Goal: Task Accomplishment & Management: Use online tool/utility

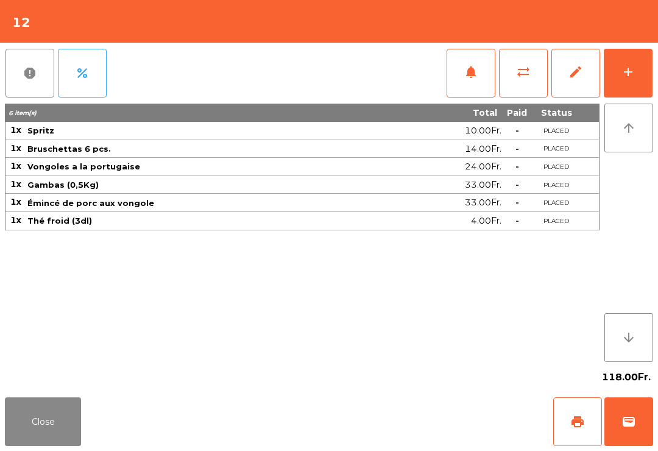
click at [320, 99] on div "report percent notifications sync_alt edit add" at bounding box center [329, 73] width 648 height 61
click at [482, 71] on button "notifications" at bounding box center [470, 73] width 49 height 49
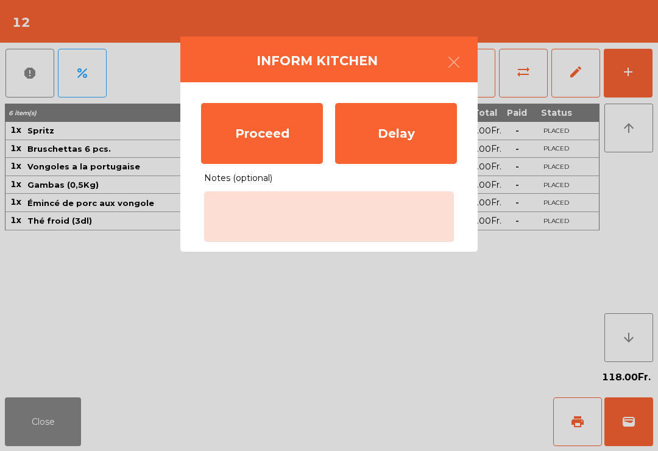
click at [253, 142] on div "Proceed" at bounding box center [262, 133] width 122 height 61
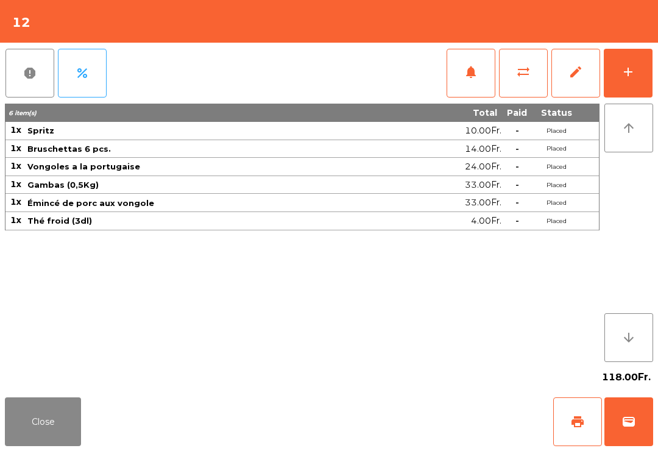
click at [48, 415] on button "Close" at bounding box center [43, 421] width 76 height 49
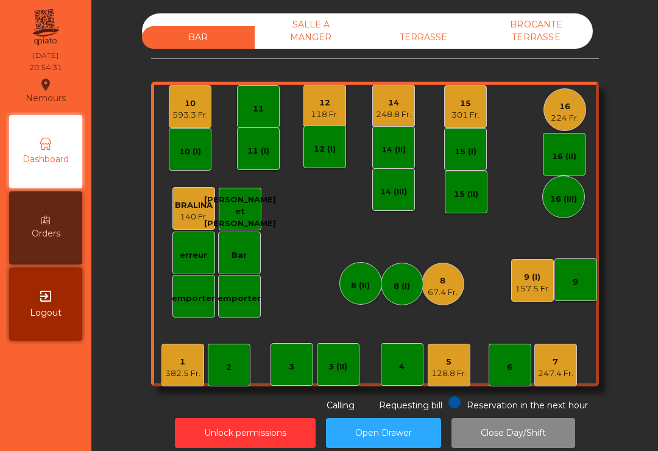
click at [543, 366] on div "7" at bounding box center [555, 362] width 35 height 12
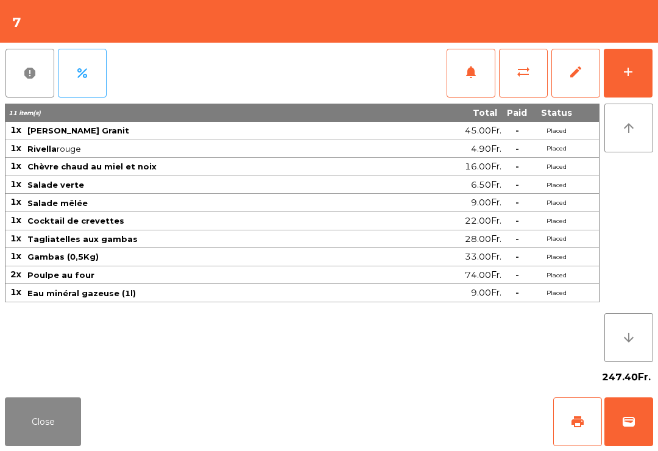
click at [463, 82] on button "notifications" at bounding box center [470, 73] width 49 height 49
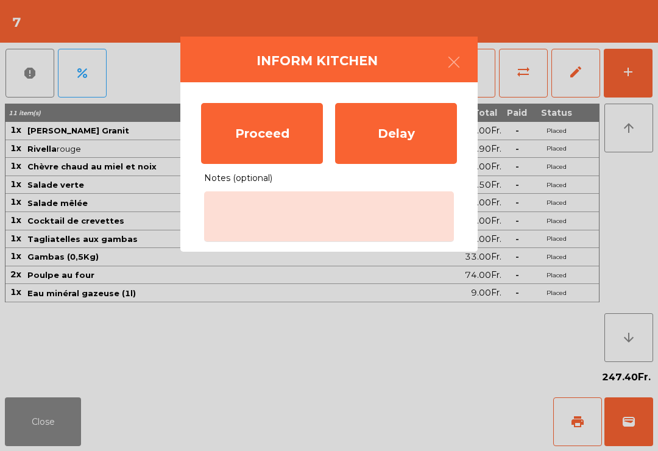
click at [249, 141] on div "Proceed" at bounding box center [262, 133] width 122 height 61
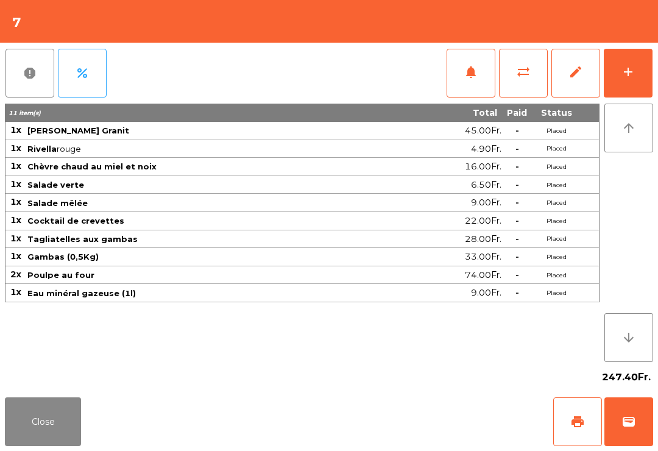
click at [65, 408] on button "Close" at bounding box center [43, 421] width 76 height 49
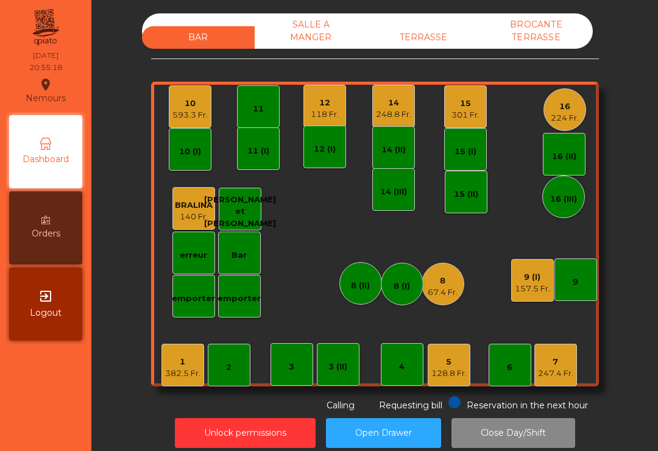
click at [316, 122] on div "12 118 Fr." at bounding box center [324, 106] width 43 height 43
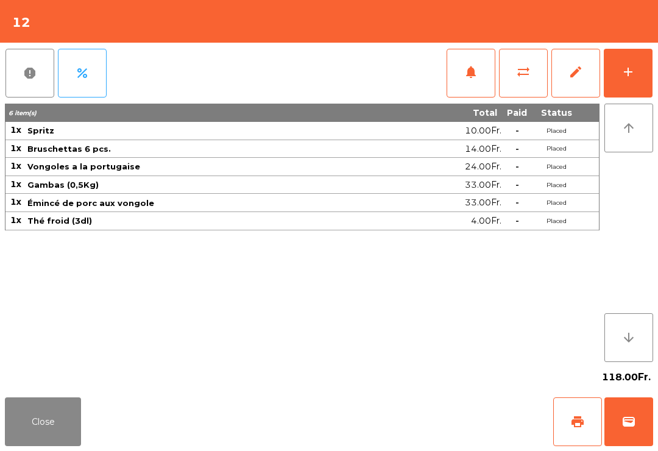
click at [15, 417] on button "Close" at bounding box center [43, 421] width 76 height 49
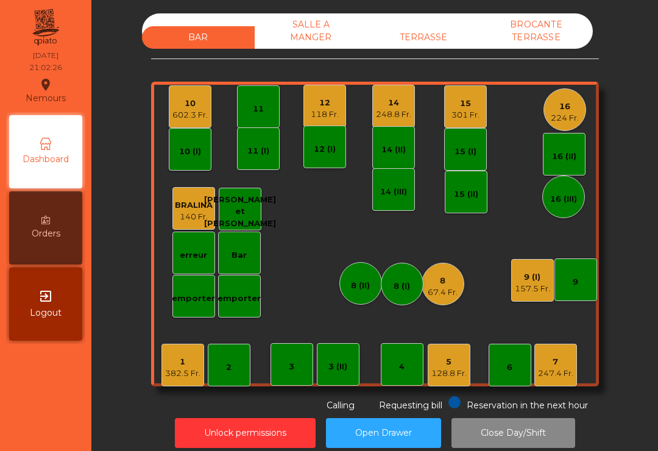
click at [457, 359] on div "5" at bounding box center [448, 362] width 35 height 12
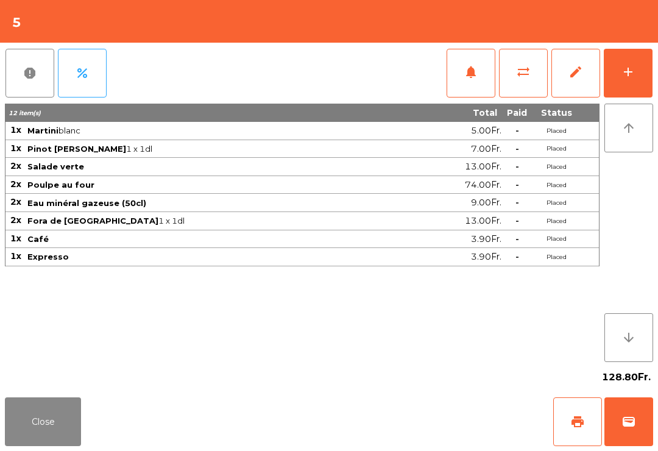
click at [585, 414] on button "print" at bounding box center [577, 421] width 49 height 49
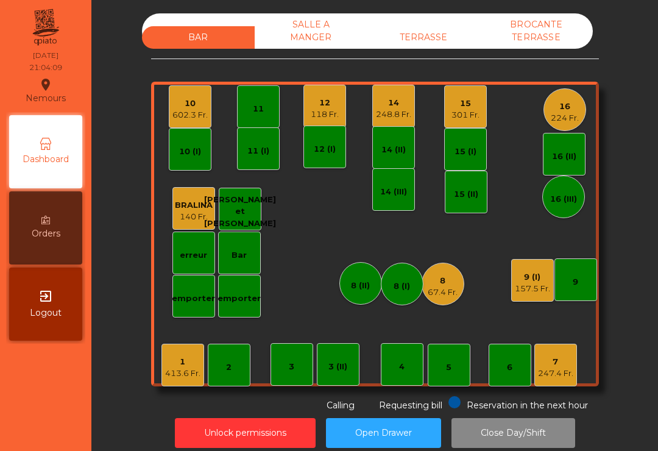
click at [389, 122] on div "14 248.8 Fr." at bounding box center [393, 106] width 43 height 43
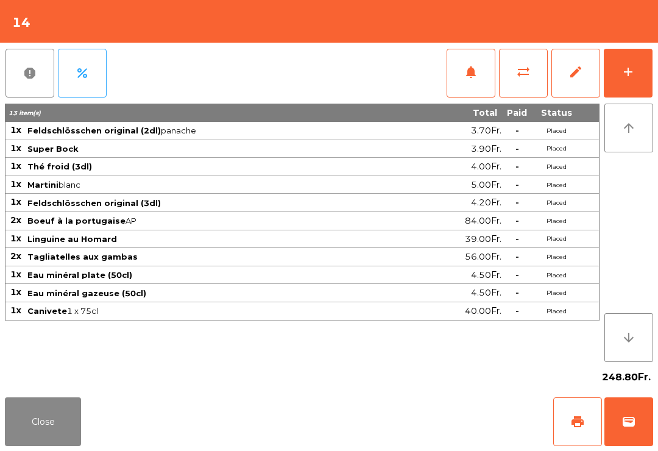
click at [635, 73] on div "add" at bounding box center [628, 72] width 15 height 15
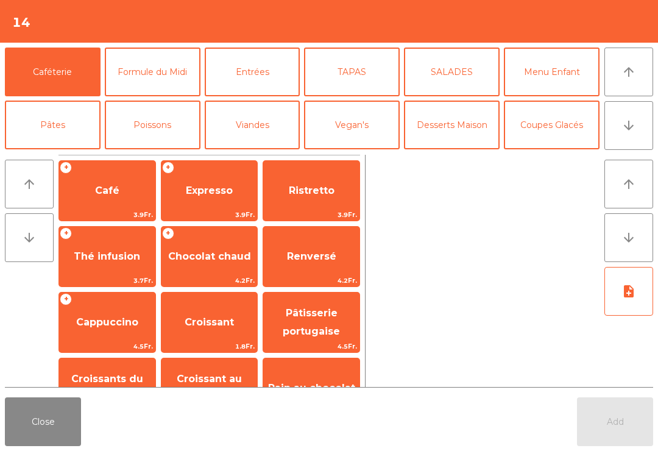
click at [474, 125] on button "Desserts Maison" at bounding box center [452, 124] width 96 height 49
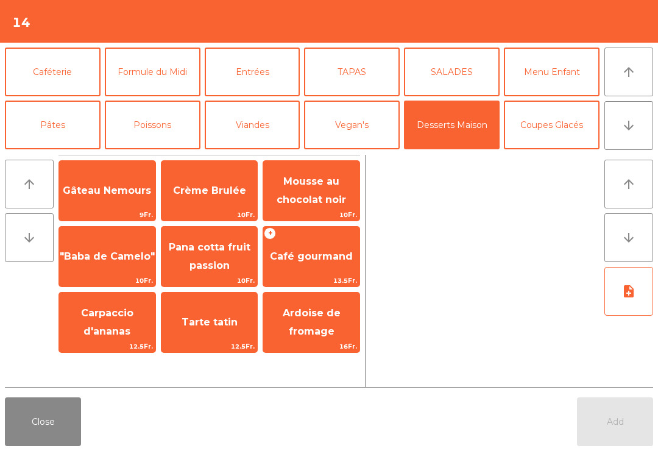
click at [316, 249] on span "Café gourmand" at bounding box center [311, 256] width 96 height 33
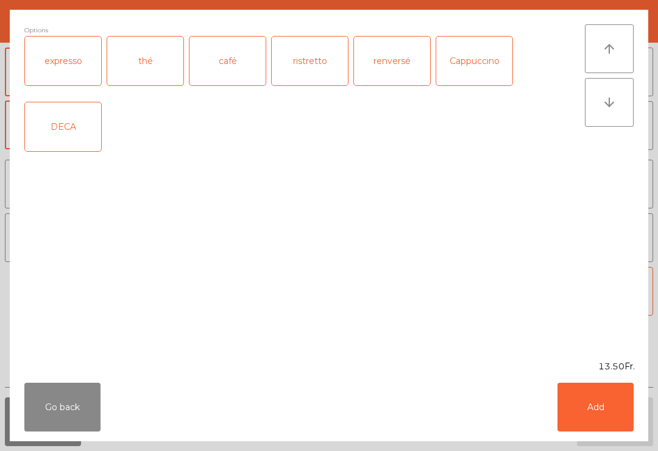
click at [65, 45] on div "expresso" at bounding box center [63, 61] width 76 height 49
click at [630, 429] on button "Add" at bounding box center [595, 406] width 76 height 49
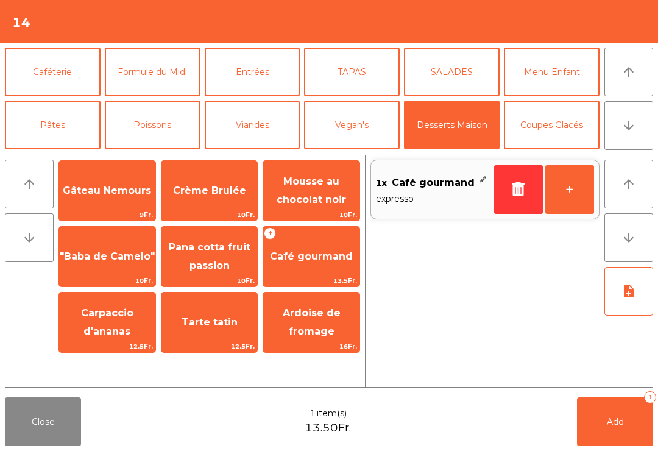
click at [574, 182] on button "+" at bounding box center [569, 189] width 49 height 49
click at [121, 200] on span "Gâteau Nemours" at bounding box center [107, 190] width 96 height 33
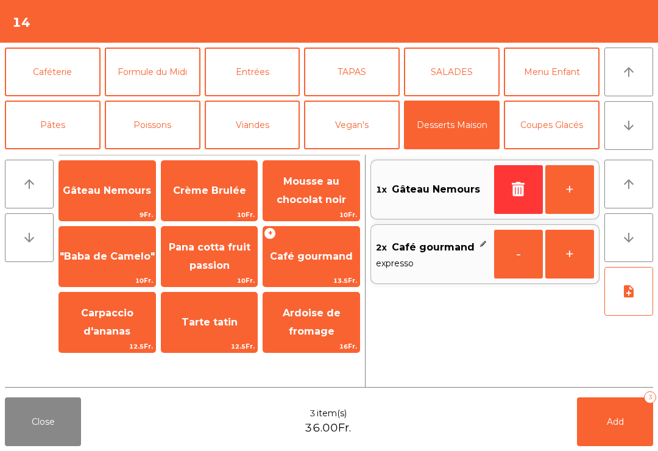
click at [68, 79] on button "Caféterie" at bounding box center [53, 72] width 96 height 49
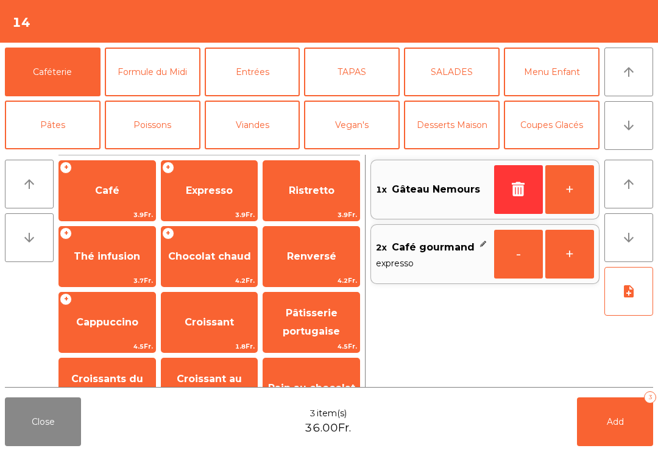
click at [212, 220] on div "+ Expresso 3.9Fr." at bounding box center [209, 190] width 97 height 61
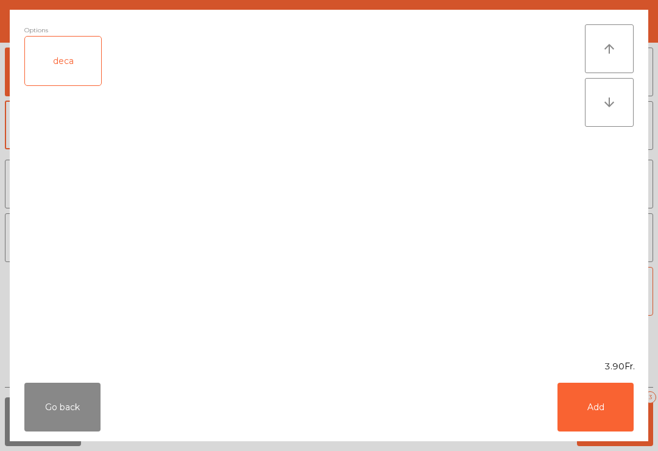
click at [586, 404] on button "Add" at bounding box center [595, 406] width 76 height 49
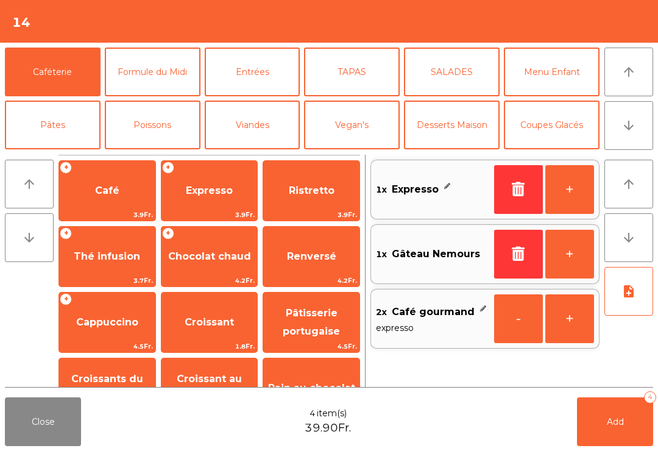
click at [608, 443] on button "Add 4" at bounding box center [615, 421] width 76 height 49
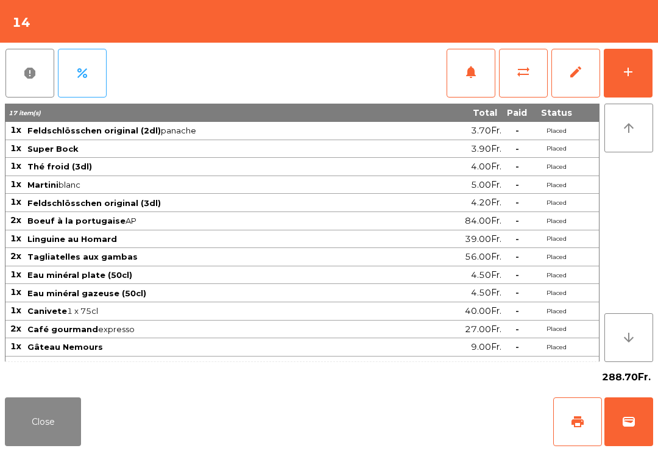
click at [79, 443] on button "Close" at bounding box center [43, 421] width 76 height 49
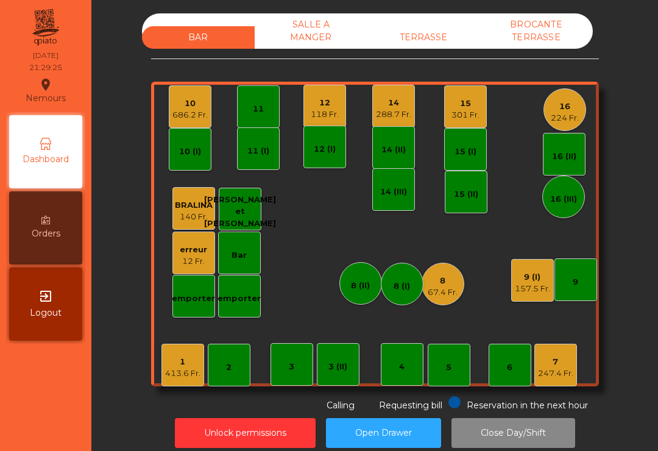
click at [445, 279] on div "8" at bounding box center [443, 281] width 30 height 12
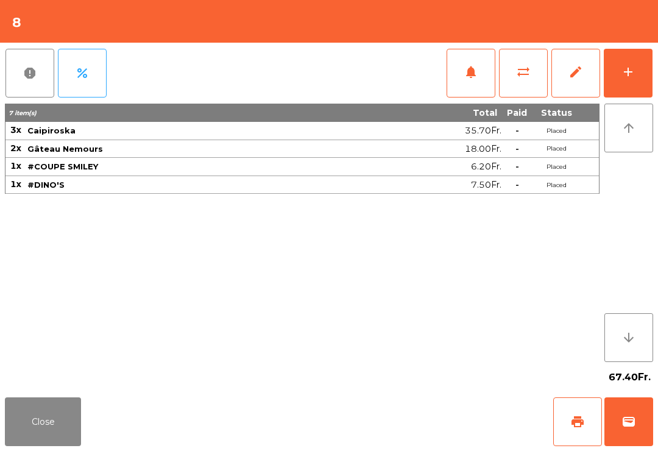
click at [575, 439] on button "print" at bounding box center [577, 421] width 49 height 49
click at [547, 70] on button "sync_alt" at bounding box center [523, 73] width 49 height 49
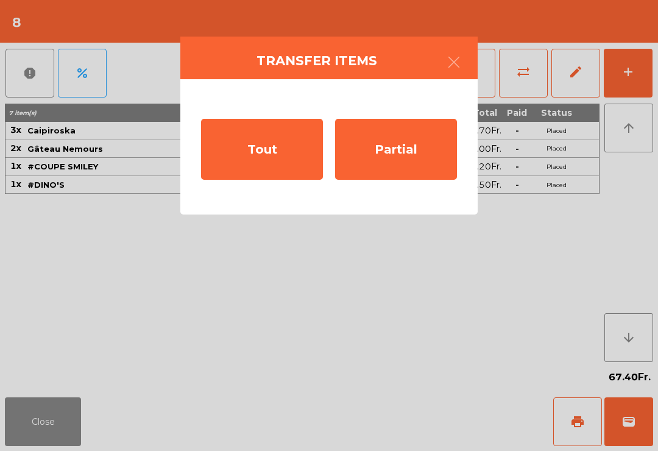
click at [426, 154] on div "Partial" at bounding box center [396, 149] width 122 height 61
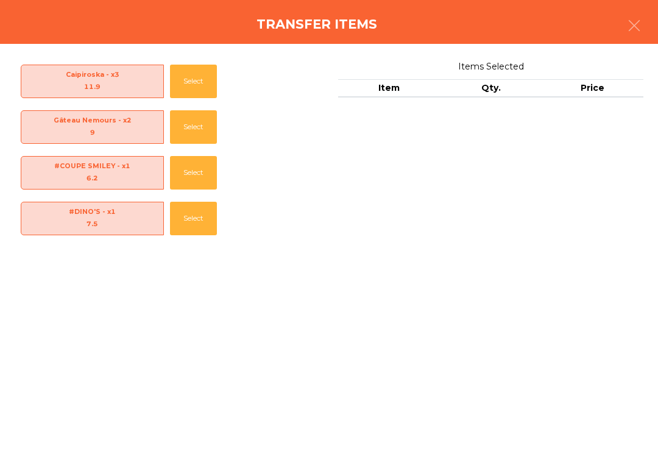
click at [185, 172] on button "Select" at bounding box center [193, 172] width 47 height 33
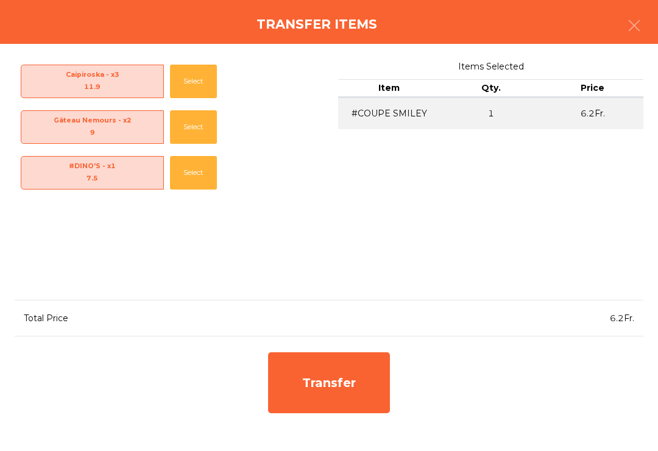
click at [308, 371] on div "Transfer" at bounding box center [329, 382] width 122 height 61
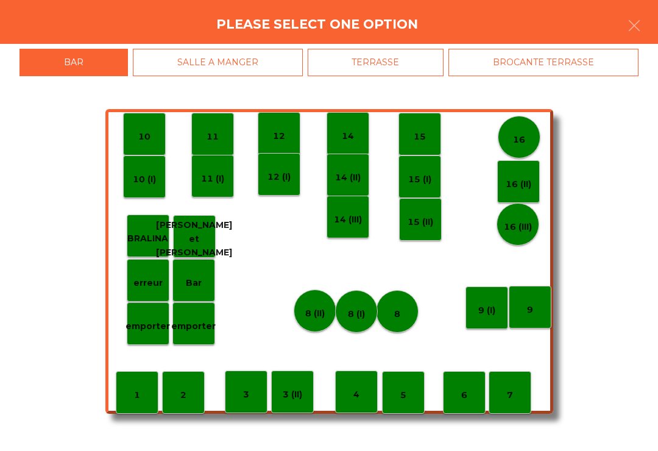
click at [140, 292] on div "erreur" at bounding box center [148, 280] width 43 height 43
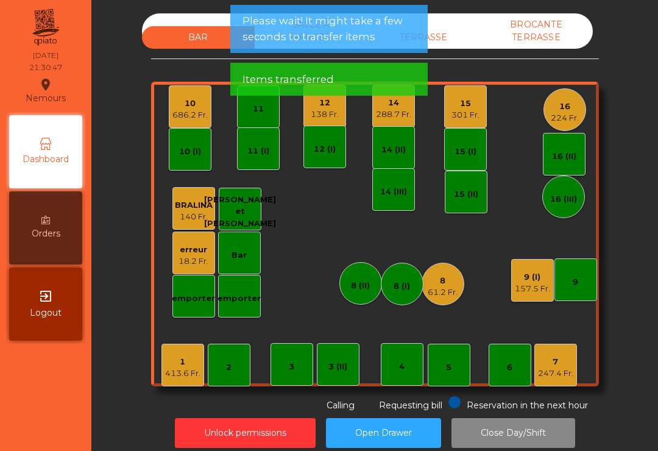
click at [446, 290] on div "61.2 Fr." at bounding box center [443, 292] width 30 height 12
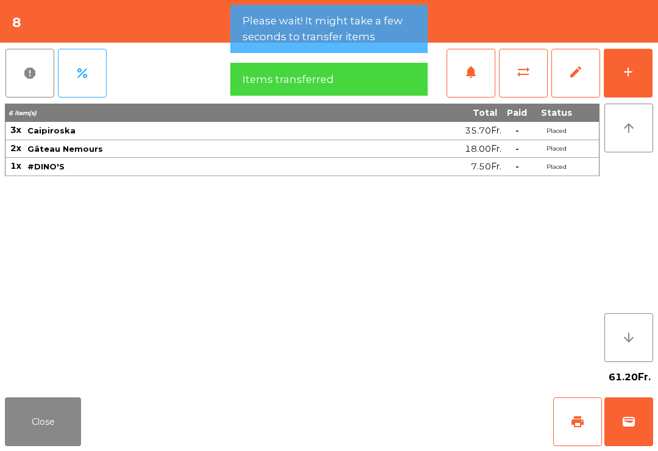
click at [628, 88] on button "add" at bounding box center [628, 73] width 49 height 49
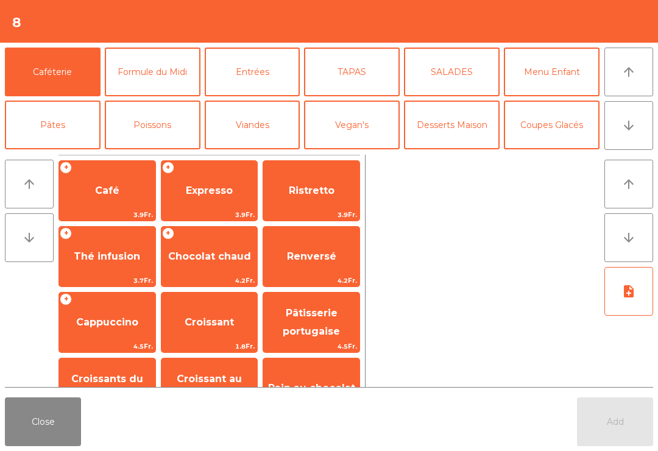
click at [93, 430] on div "Close Add" at bounding box center [329, 421] width 658 height 58
click at [41, 407] on button "Close" at bounding box center [43, 421] width 76 height 49
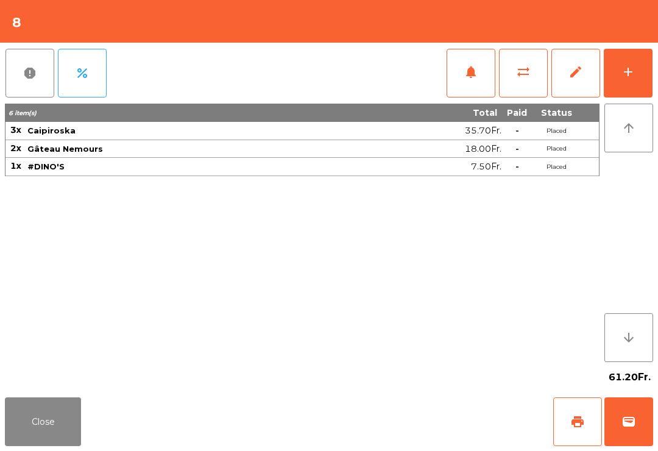
click at [576, 418] on span "print" at bounding box center [577, 421] width 15 height 15
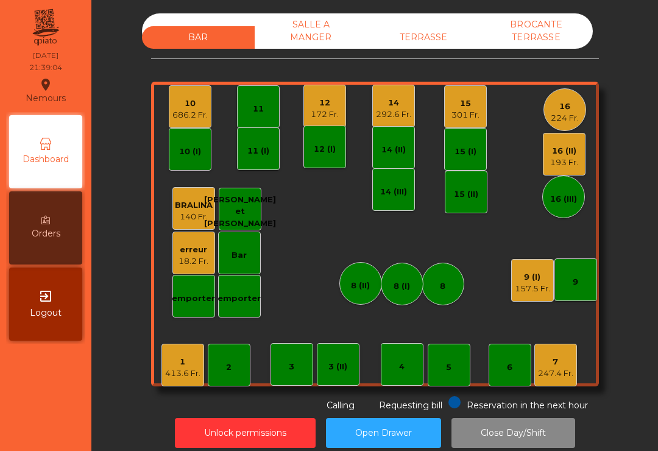
click at [545, 272] on div "9 (I)" at bounding box center [532, 277] width 35 height 12
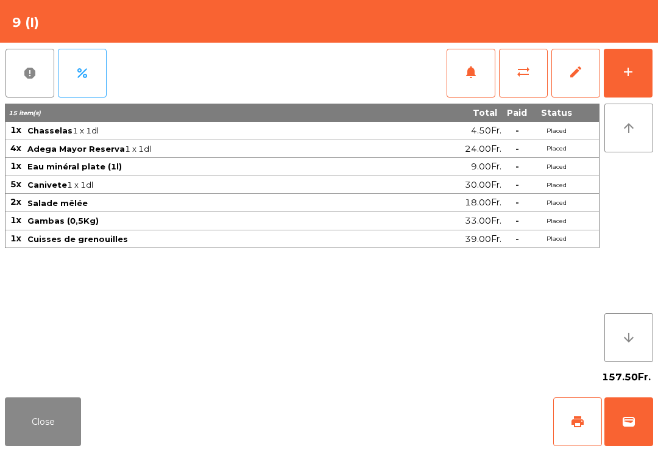
click at [635, 75] on div "add" at bounding box center [628, 72] width 15 height 15
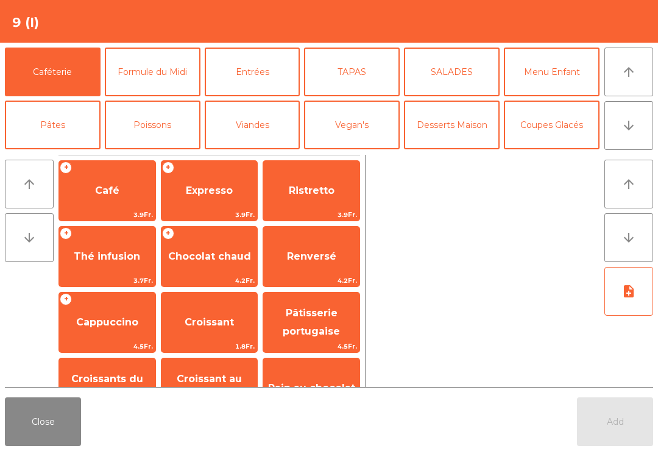
click at [455, 134] on button "Desserts Maison" at bounding box center [452, 124] width 96 height 49
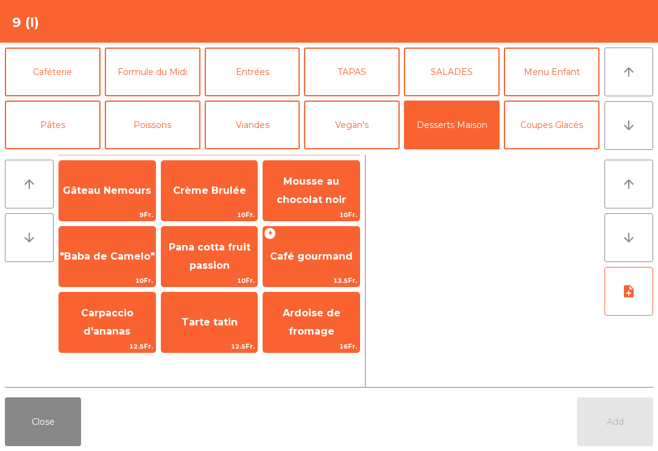
click at [125, 196] on span "Gâteau Nemours" at bounding box center [107, 191] width 88 height 12
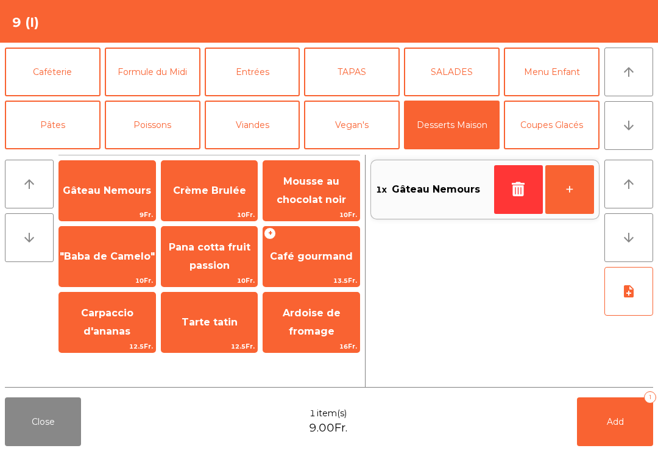
click at [332, 267] on span "Café gourmand" at bounding box center [311, 256] width 96 height 33
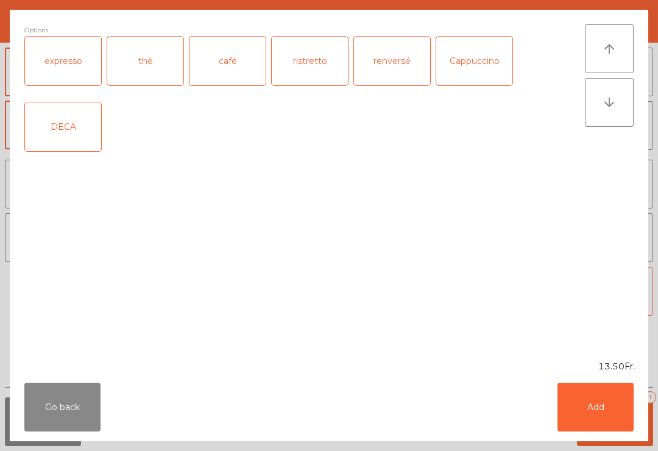
click at [153, 72] on div "thé" at bounding box center [145, 61] width 76 height 49
click at [604, 421] on button "Add" at bounding box center [595, 406] width 76 height 49
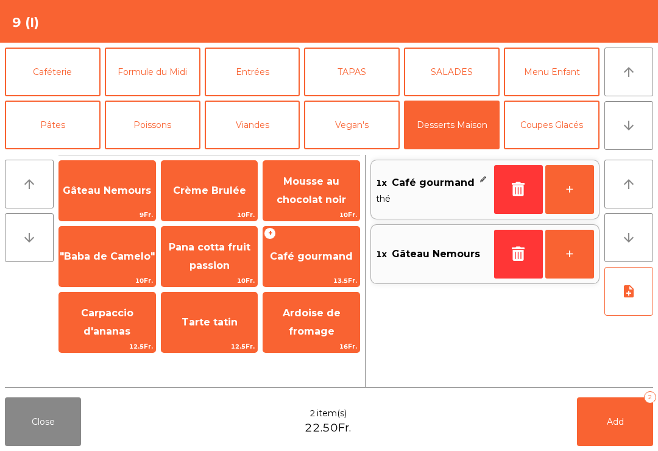
click at [71, 82] on button "Caféterie" at bounding box center [53, 72] width 96 height 49
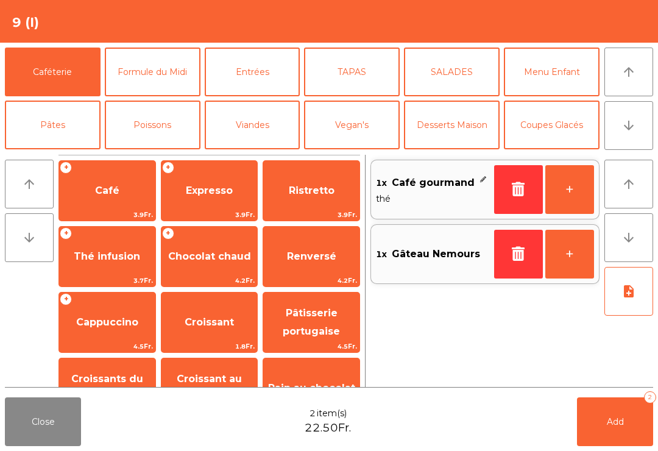
click at [142, 192] on span "Café" at bounding box center [107, 190] width 96 height 33
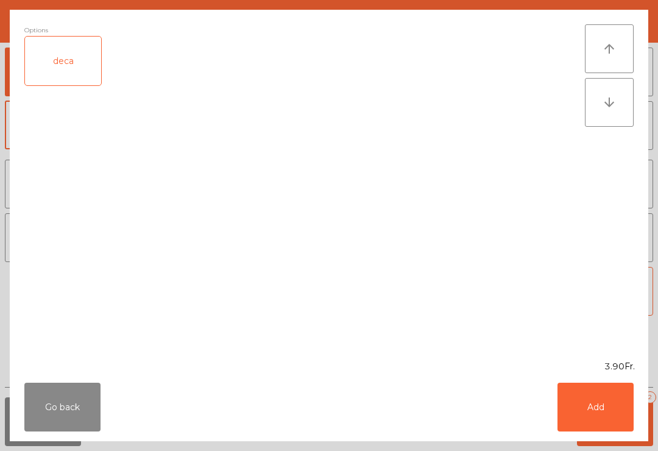
click at [76, 70] on div "deca" at bounding box center [63, 61] width 76 height 49
click at [610, 414] on button "Add" at bounding box center [595, 406] width 76 height 49
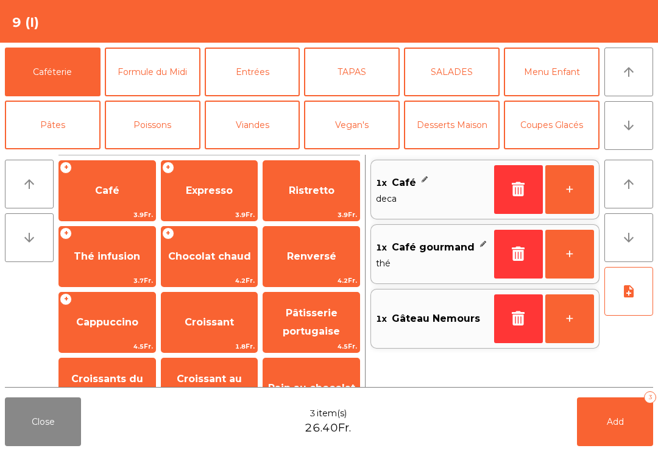
click at [625, 428] on button "Add 3" at bounding box center [615, 421] width 76 height 49
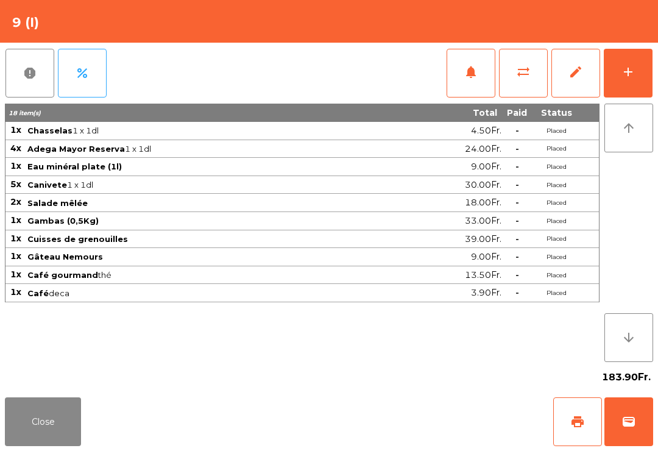
click at [28, 437] on button "Close" at bounding box center [43, 421] width 76 height 49
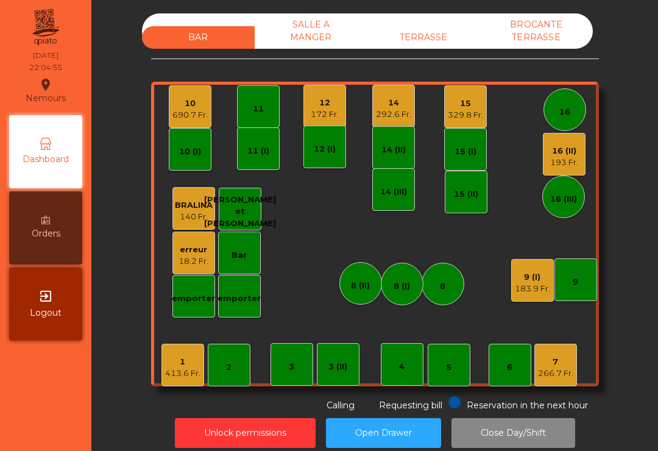
click at [465, 100] on div "15" at bounding box center [465, 103] width 35 height 12
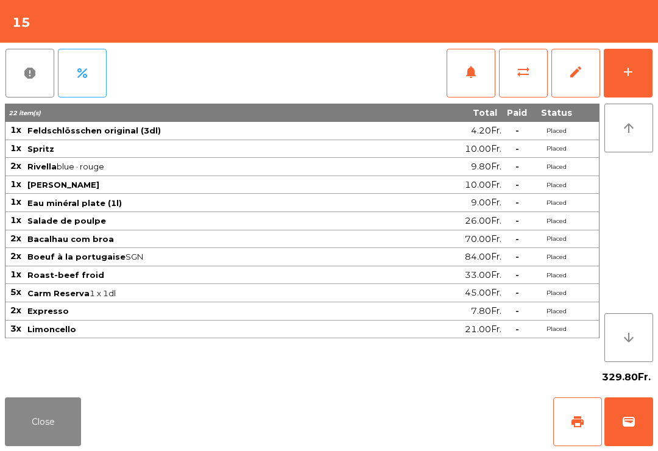
click at [580, 417] on span "print" at bounding box center [577, 421] width 15 height 15
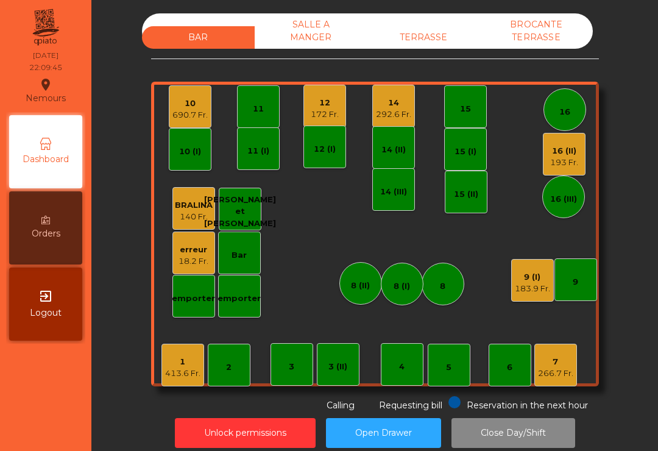
click at [571, 370] on div "266.7 Fr." at bounding box center [555, 373] width 35 height 12
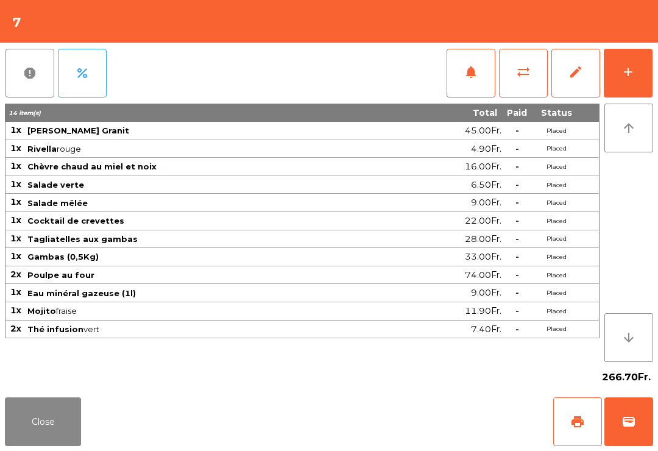
click at [584, 423] on span "print" at bounding box center [577, 421] width 15 height 15
click at [637, 428] on button "wallet" at bounding box center [628, 421] width 49 height 49
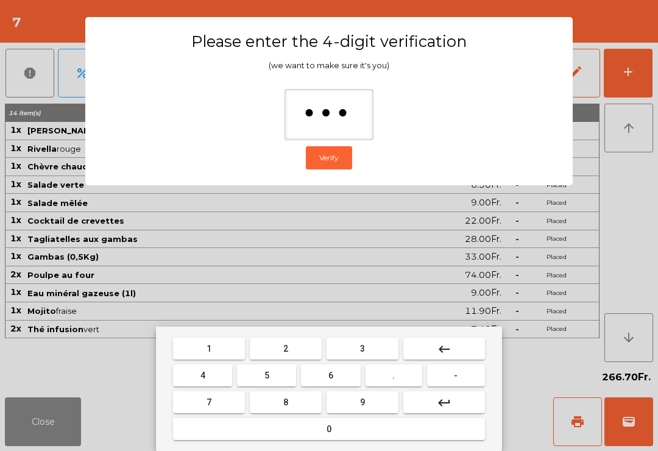
type input "****"
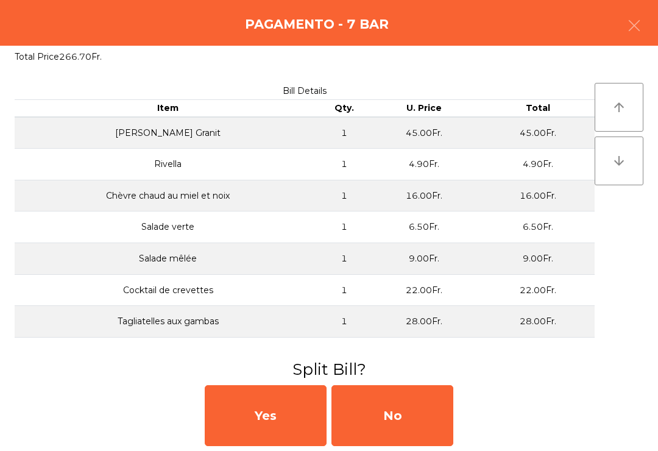
click at [423, 440] on div "No" at bounding box center [392, 415] width 122 height 61
click at [415, 421] on div "MB" at bounding box center [392, 415] width 122 height 61
click at [431, 414] on div "No" at bounding box center [392, 415] width 122 height 61
click at [426, 413] on div "No" at bounding box center [392, 415] width 122 height 61
click at [436, 418] on div "No" at bounding box center [392, 415] width 122 height 61
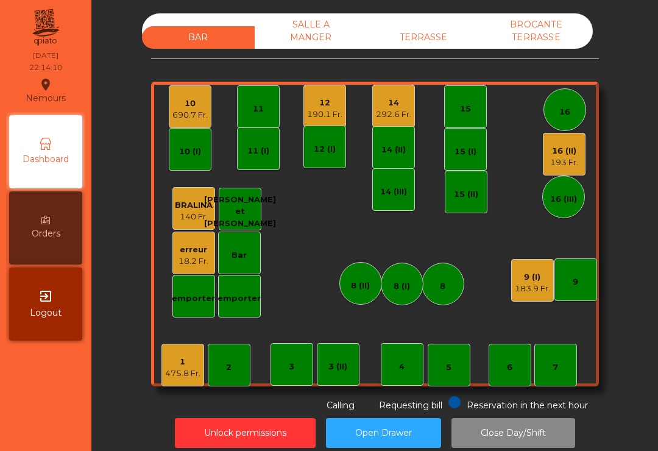
click at [402, 104] on div "14" at bounding box center [393, 103] width 35 height 12
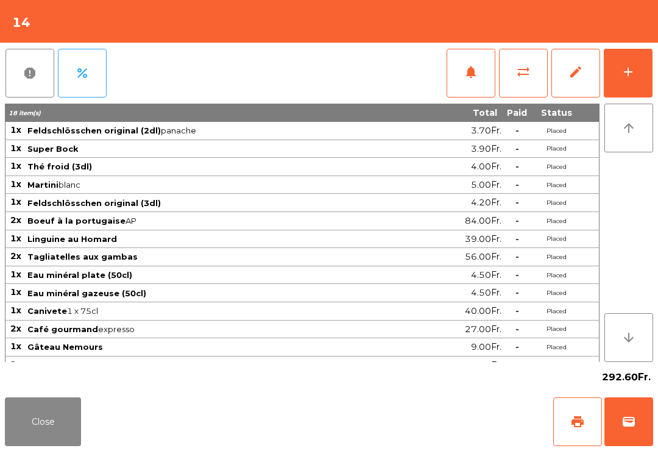
click at [582, 428] on span "print" at bounding box center [577, 421] width 15 height 15
click at [19, 429] on button "Close" at bounding box center [43, 421] width 76 height 49
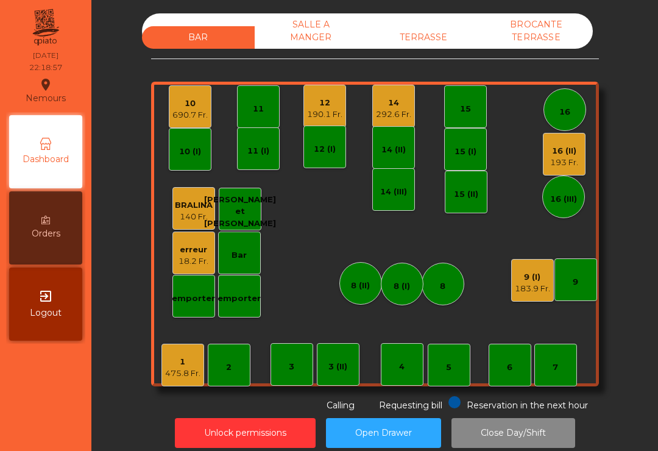
click at [409, 38] on div "TERRASSE" at bounding box center [423, 37] width 113 height 23
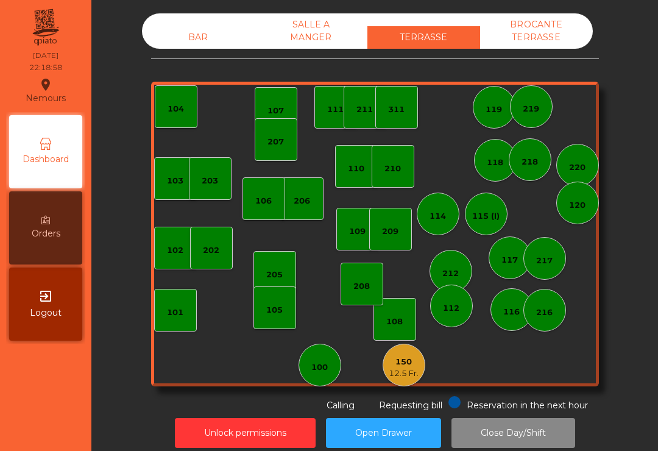
click at [406, 378] on div "12.5 Fr." at bounding box center [404, 373] width 30 height 12
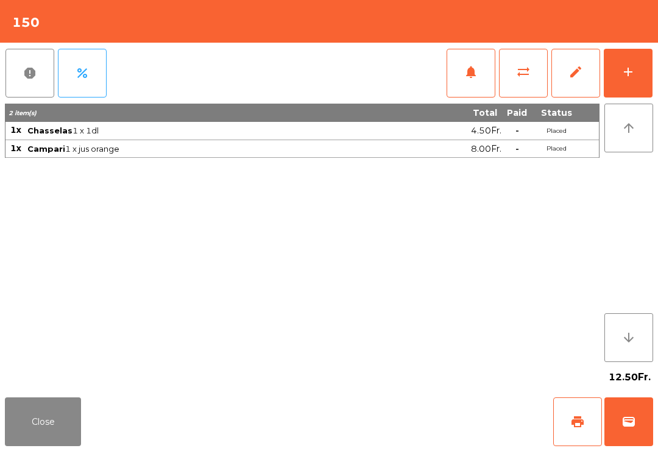
click at [513, 79] on button "sync_alt" at bounding box center [523, 73] width 49 height 49
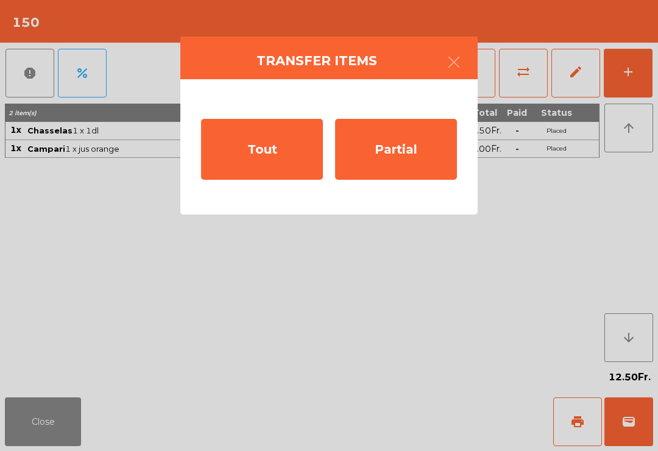
click at [244, 161] on div "Tout" at bounding box center [262, 149] width 122 height 61
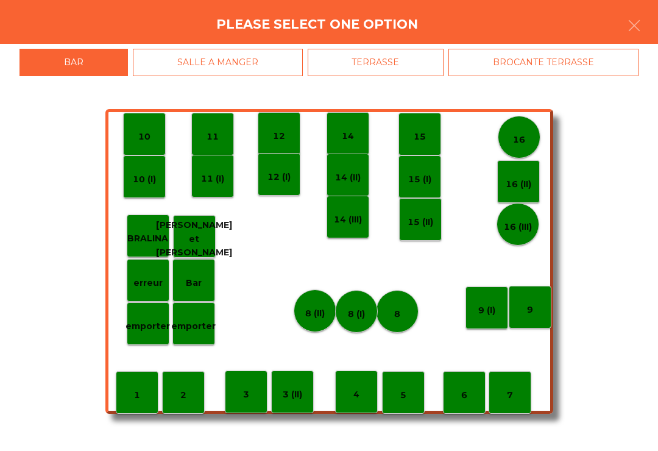
click at [487, 313] on p "9 (I)" at bounding box center [486, 310] width 17 height 14
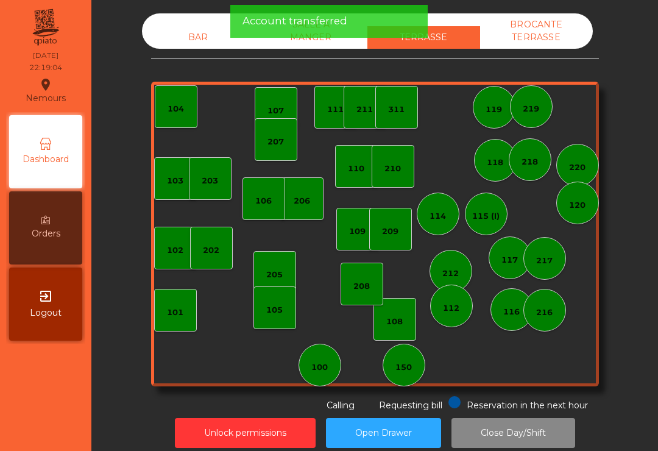
click at [173, 31] on div "BAR" at bounding box center [198, 37] width 113 height 23
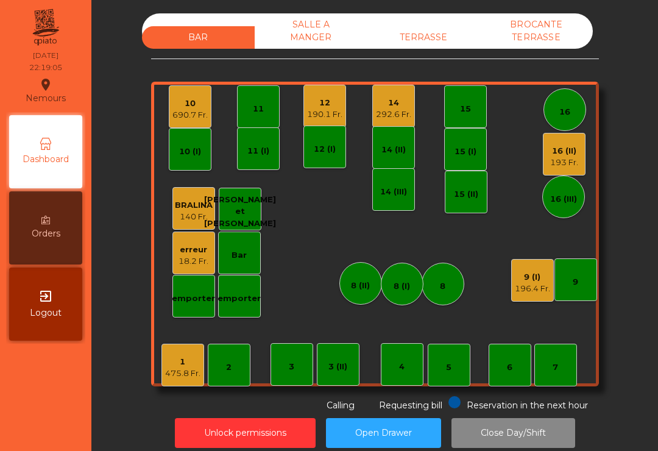
click at [536, 290] on div "196.4 Fr." at bounding box center [532, 289] width 35 height 12
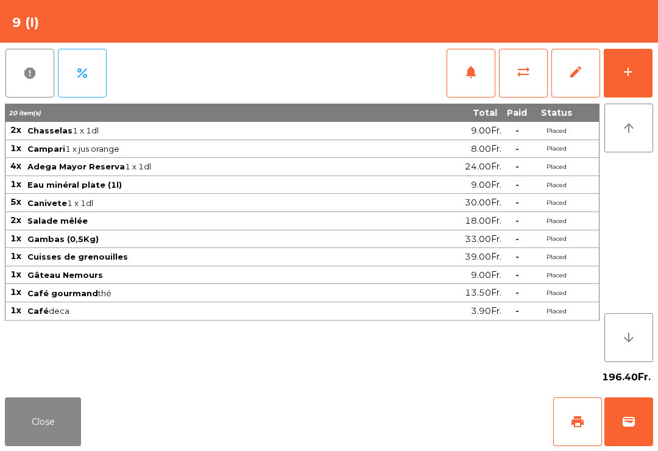
click at [580, 418] on span "print" at bounding box center [577, 421] width 15 height 15
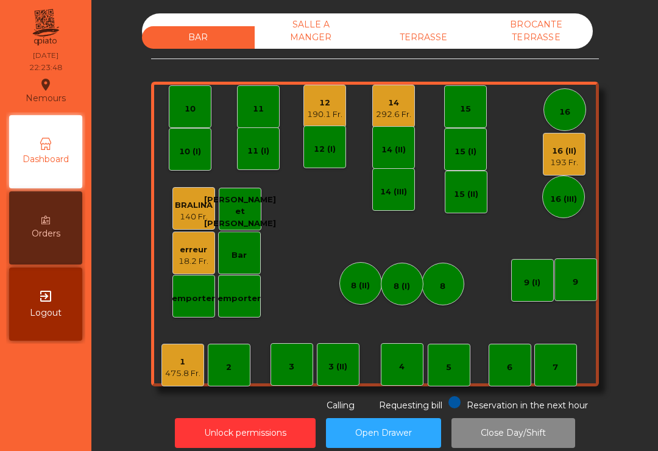
click at [320, 110] on div "190.1 Fr." at bounding box center [324, 114] width 35 height 12
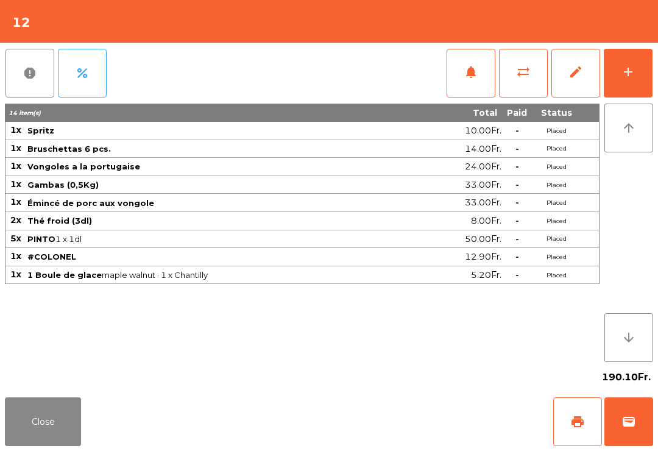
click at [52, 422] on button "Close" at bounding box center [43, 421] width 76 height 49
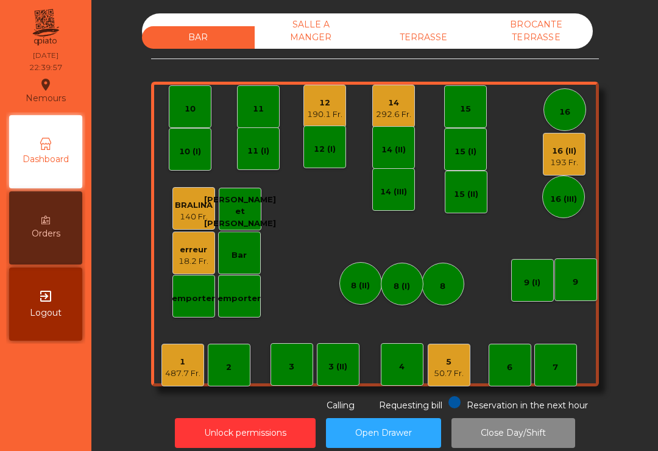
click at [334, 103] on div "12" at bounding box center [324, 103] width 35 height 12
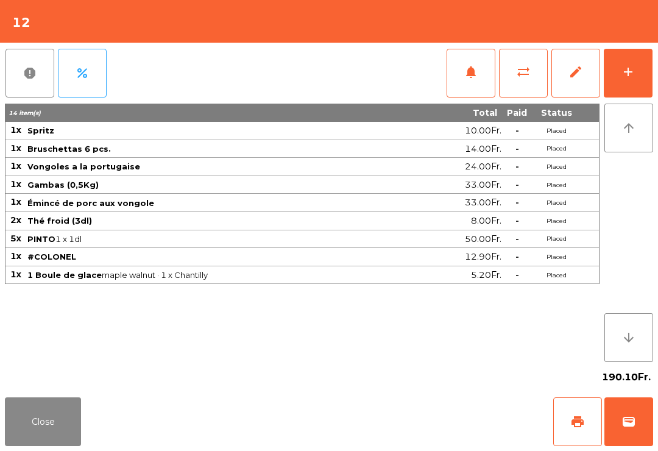
click at [639, 442] on button "wallet" at bounding box center [628, 421] width 49 height 49
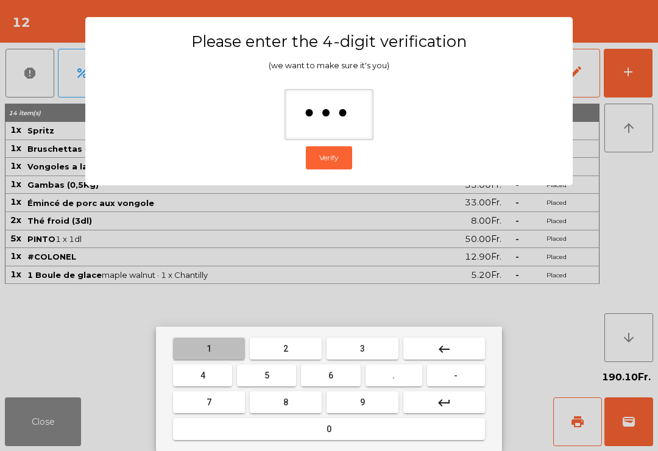
type input "****"
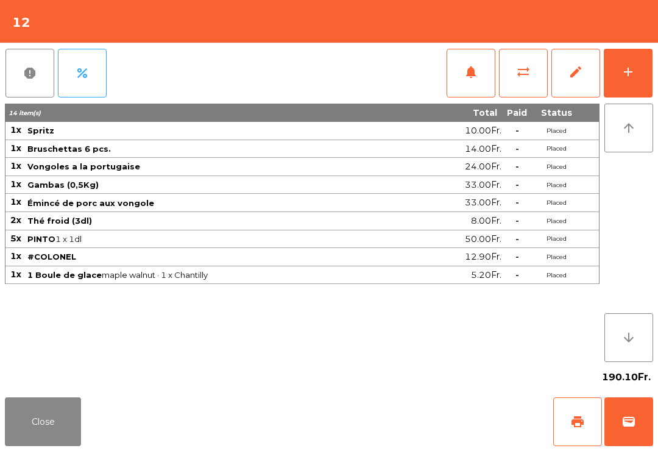
click at [423, 416] on div "Close print wallet" at bounding box center [329, 421] width 658 height 58
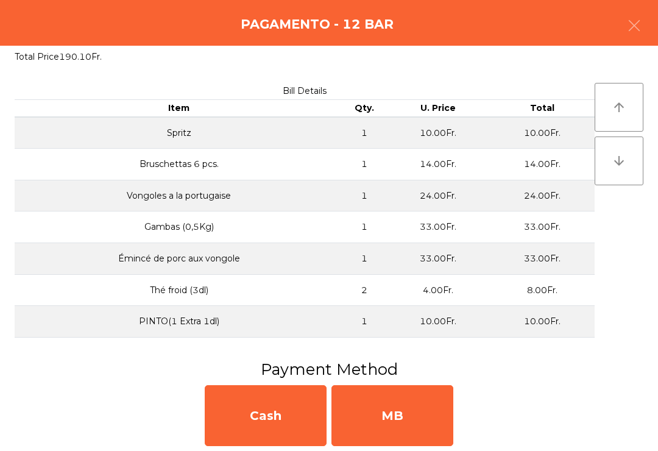
click at [440, 417] on div "MB" at bounding box center [392, 415] width 122 height 61
click at [440, 426] on div "No" at bounding box center [392, 415] width 122 height 61
